Goal: Task Accomplishment & Management: Manage account settings

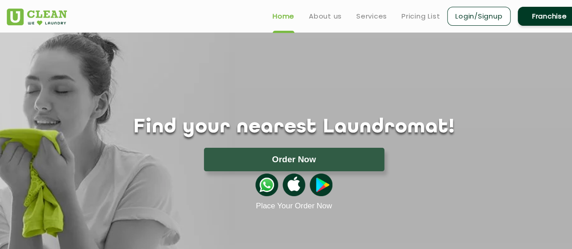
click at [482, 16] on link "Login/Signup" at bounding box center [478, 16] width 63 height 19
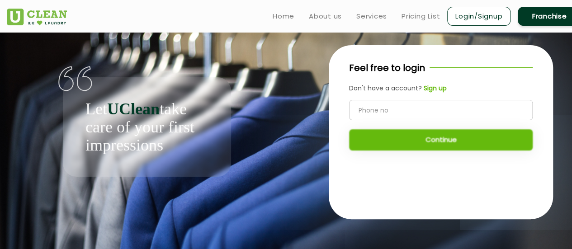
click at [169, 160] on div "Let UClean take care of your first impressions" at bounding box center [147, 126] width 168 height 99
click at [287, 11] on link "Home" at bounding box center [284, 16] width 22 height 11
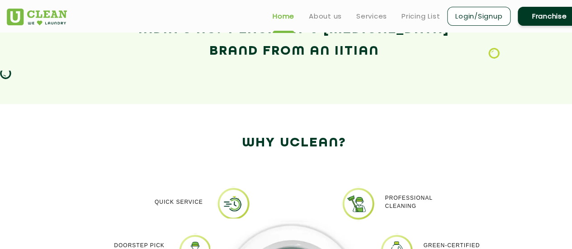
scroll to position [542, 0]
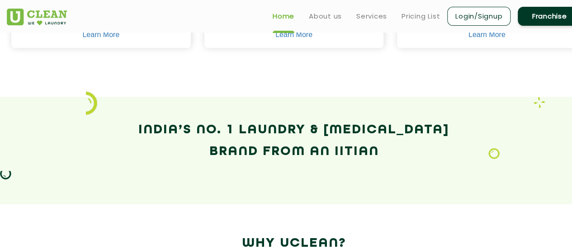
click at [543, 15] on link "Franchise" at bounding box center [549, 16] width 63 height 19
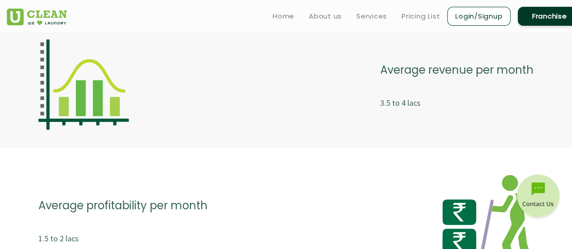
scroll to position [1898, 0]
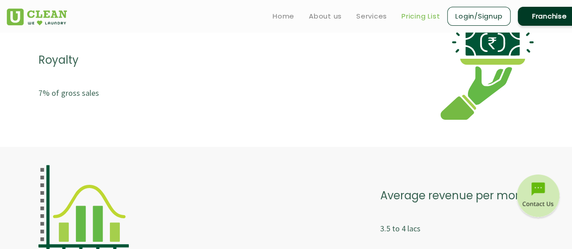
click at [421, 16] on link "Pricing List" at bounding box center [420, 16] width 38 height 11
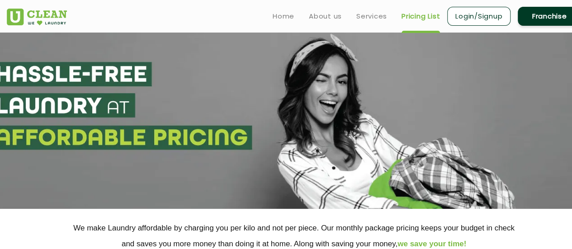
select select "0"
click at [491, 14] on link "Login/Signup" at bounding box center [478, 16] width 63 height 19
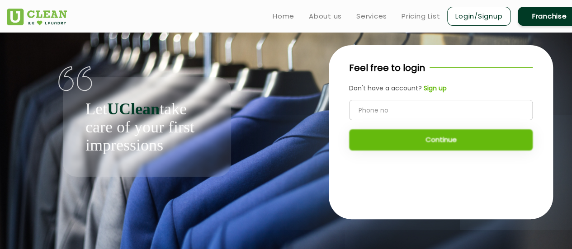
click at [430, 88] on b "Sign up" at bounding box center [435, 88] width 23 height 9
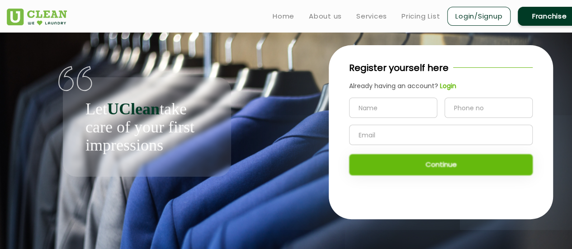
click at [387, 107] on input "text" at bounding box center [393, 108] width 88 height 20
type input "[PERSON_NAME]"
click at [482, 113] on input "tel" at bounding box center [488, 108] width 88 height 20
type input "9717138624"
click at [460, 130] on input "text" at bounding box center [441, 135] width 184 height 20
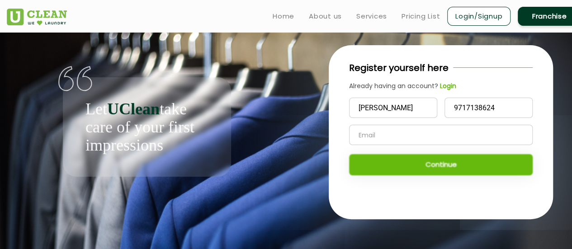
click at [460, 130] on input "text" at bounding box center [441, 135] width 184 height 20
type input "[EMAIL_ADDRESS][DOMAIN_NAME]"
click at [457, 166] on button "Continue" at bounding box center [441, 164] width 184 height 21
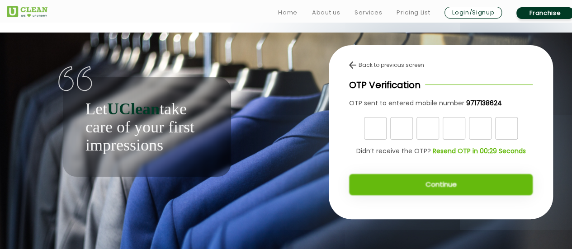
scroll to position [4, 0]
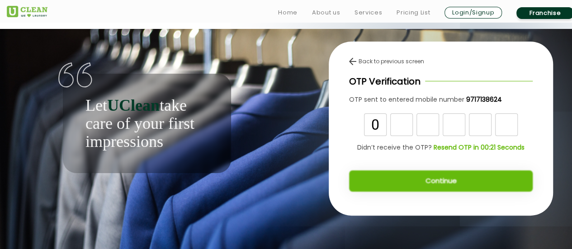
type input "0"
type input "1"
type input "5"
type input "1"
type input "8"
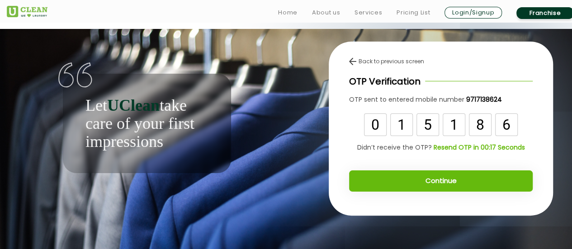
type input "6"
click at [402, 182] on button "Continue" at bounding box center [441, 180] width 184 height 21
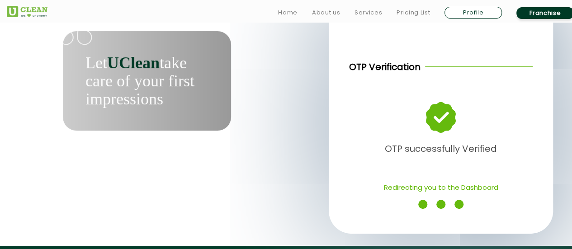
scroll to position [90, 0]
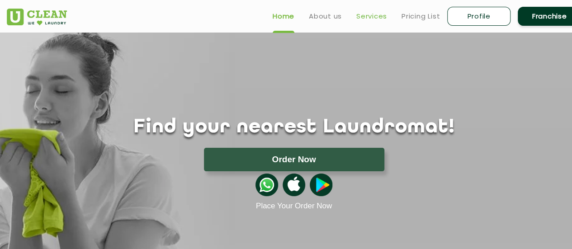
click at [364, 19] on link "Services" at bounding box center [371, 16] width 31 height 11
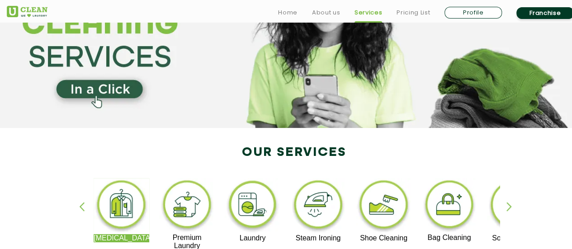
scroll to position [136, 0]
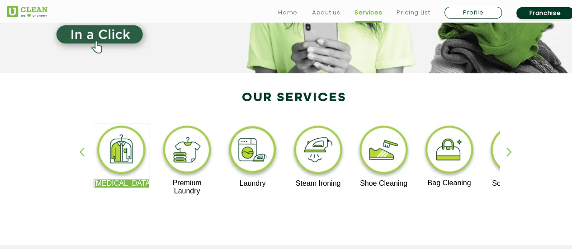
click at [509, 153] on div "button" at bounding box center [513, 159] width 14 height 25
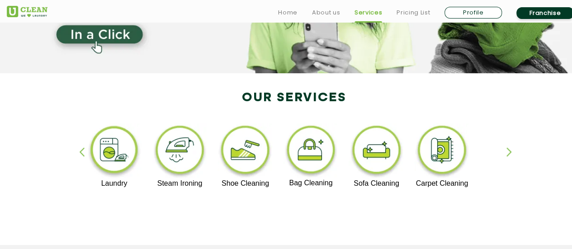
scroll to position [0, 0]
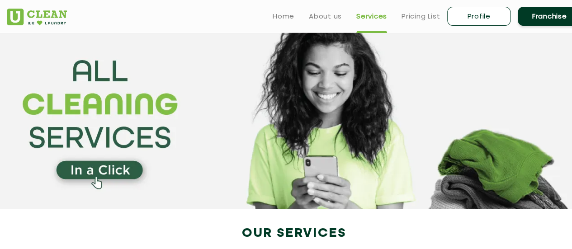
click at [485, 19] on link "Profile" at bounding box center [478, 16] width 63 height 19
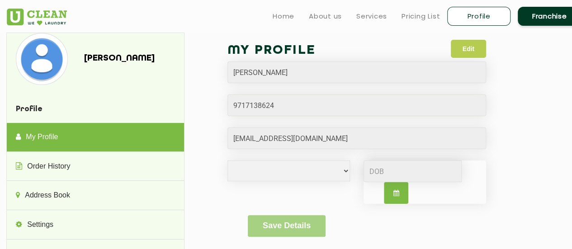
click at [470, 44] on button "Edit" at bounding box center [468, 49] width 35 height 18
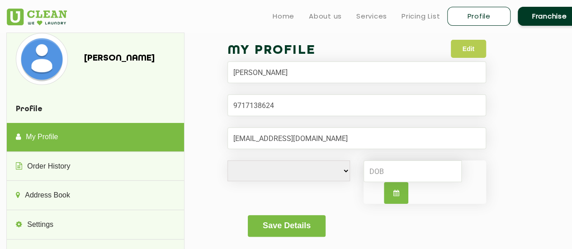
click at [477, 51] on button "Edit" at bounding box center [468, 49] width 35 height 18
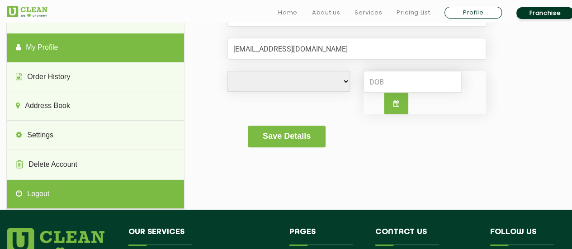
scroll to position [90, 0]
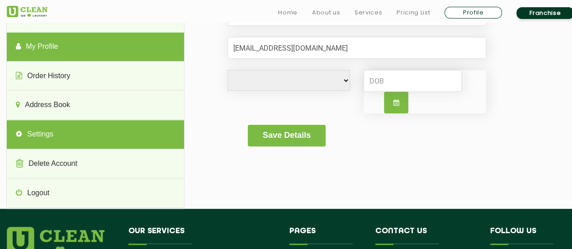
click at [120, 140] on link "Settings" at bounding box center [95, 134] width 177 height 29
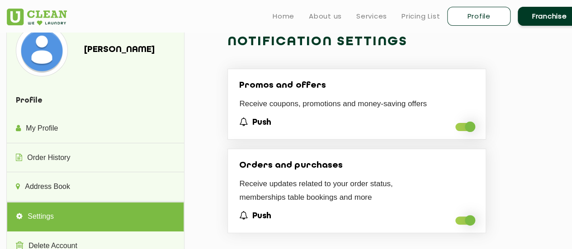
scroll to position [0, 0]
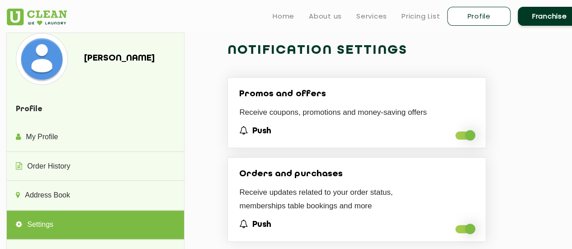
click at [459, 134] on span at bounding box center [464, 136] width 19 height 8
click at [455, 138] on input "checkbox" at bounding box center [455, 138] width 0 height 0
click at [458, 226] on span at bounding box center [464, 229] width 19 height 8
click at [455, 232] on input "checkbox" at bounding box center [455, 232] width 0 height 0
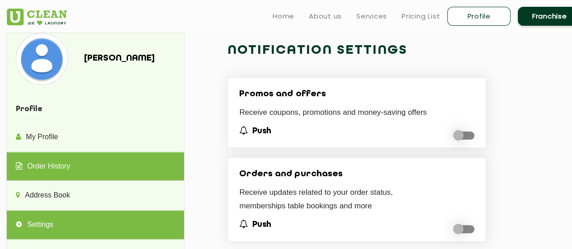
click at [50, 165] on link "Order History" at bounding box center [95, 166] width 177 height 29
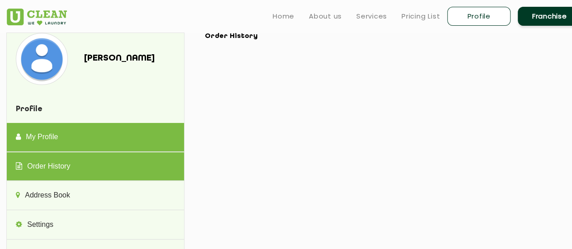
click at [40, 134] on link "My Profile" at bounding box center [95, 137] width 177 height 29
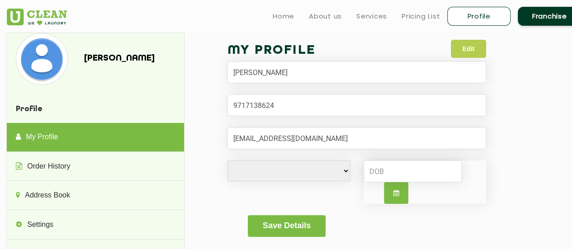
click at [458, 50] on button "Edit" at bounding box center [468, 49] width 35 height 18
click at [338, 137] on input "Email" at bounding box center [356, 138] width 259 height 22
drag, startPoint x: 340, startPoint y: 170, endPoint x: 345, endPoint y: 171, distance: 5.3
click at [343, 171] on select "[DEMOGRAPHIC_DATA] [DEMOGRAPHIC_DATA] i'd rather not say" at bounding box center [288, 170] width 122 height 21
select select "F"
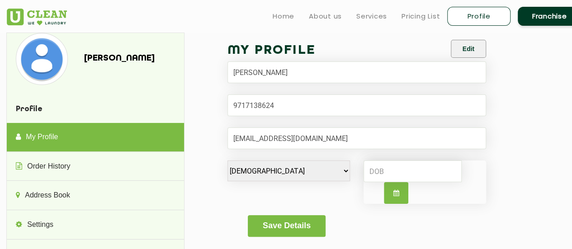
click at [227, 160] on select "[DEMOGRAPHIC_DATA] [DEMOGRAPHIC_DATA] i'd rather not say" at bounding box center [288, 170] width 122 height 21
click at [382, 168] on input at bounding box center [412, 171] width 98 height 22
click at [216, 192] on div "My Profile Edit [PERSON_NAME] [DEMOGRAPHIC_DATA] [DEMOGRAPHIC_DATA] i'd rather …" at bounding box center [389, 144] width 369 height 223
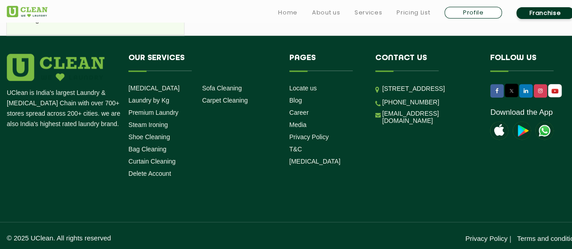
scroll to position [266, 0]
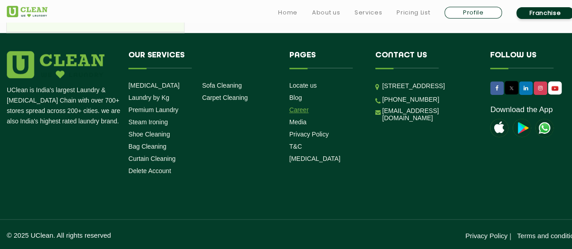
click at [300, 110] on link "Career" at bounding box center [298, 109] width 19 height 7
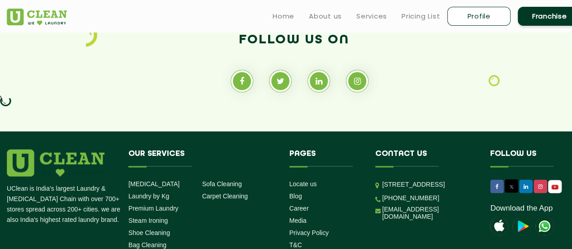
scroll to position [814, 0]
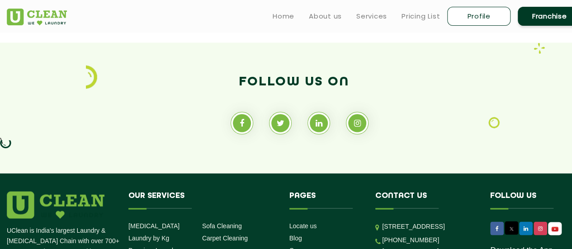
scroll to position [266, 0]
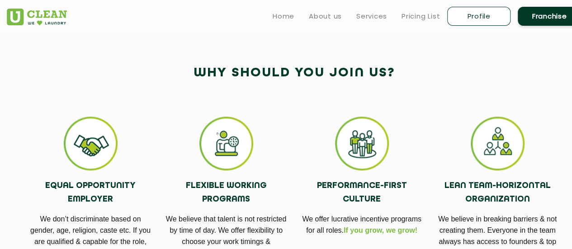
select select "F"
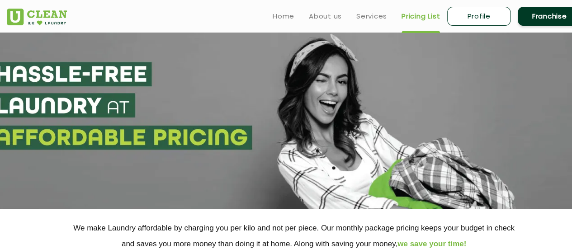
select select "0"
